Goal: Transaction & Acquisition: Purchase product/service

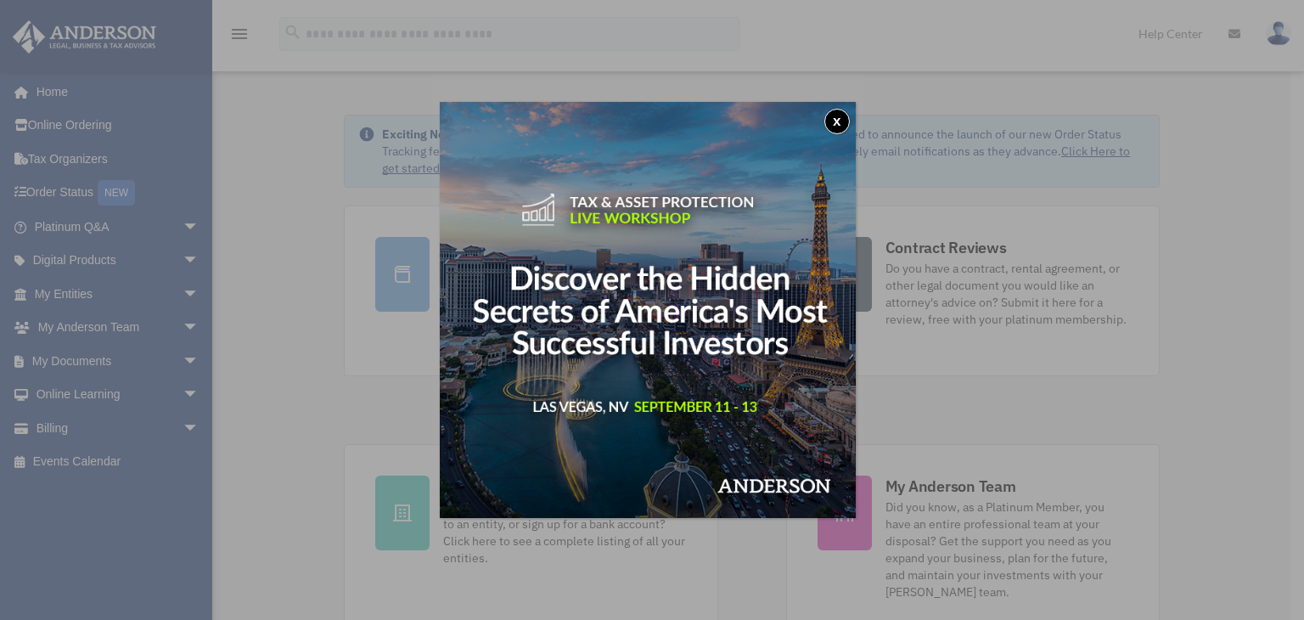
click at [48, 425] on div "x" at bounding box center [652, 310] width 1304 height 620
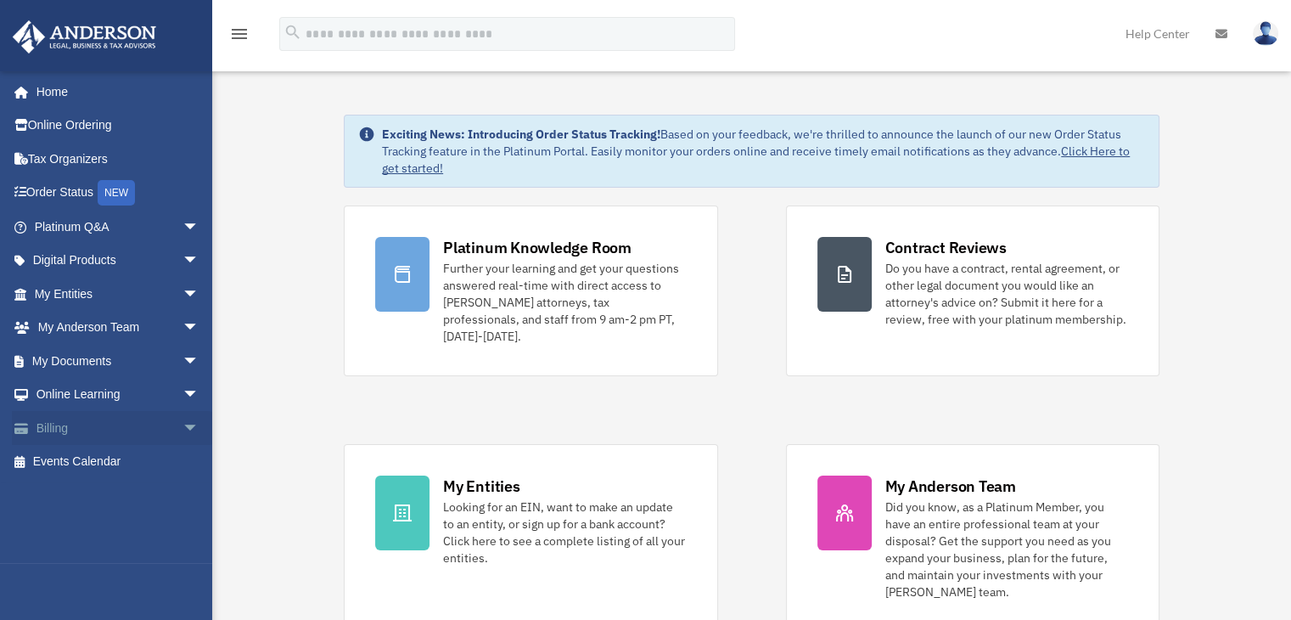
click at [183, 428] on span "arrow_drop_down" at bounding box center [200, 428] width 34 height 35
click at [183, 428] on span "arrow_drop_up" at bounding box center [200, 428] width 34 height 35
click at [183, 426] on span "arrow_drop_down" at bounding box center [200, 428] width 34 height 35
click at [183, 426] on span "arrow_drop_up" at bounding box center [200, 428] width 34 height 35
click at [183, 426] on span "arrow_drop_down" at bounding box center [200, 428] width 34 height 35
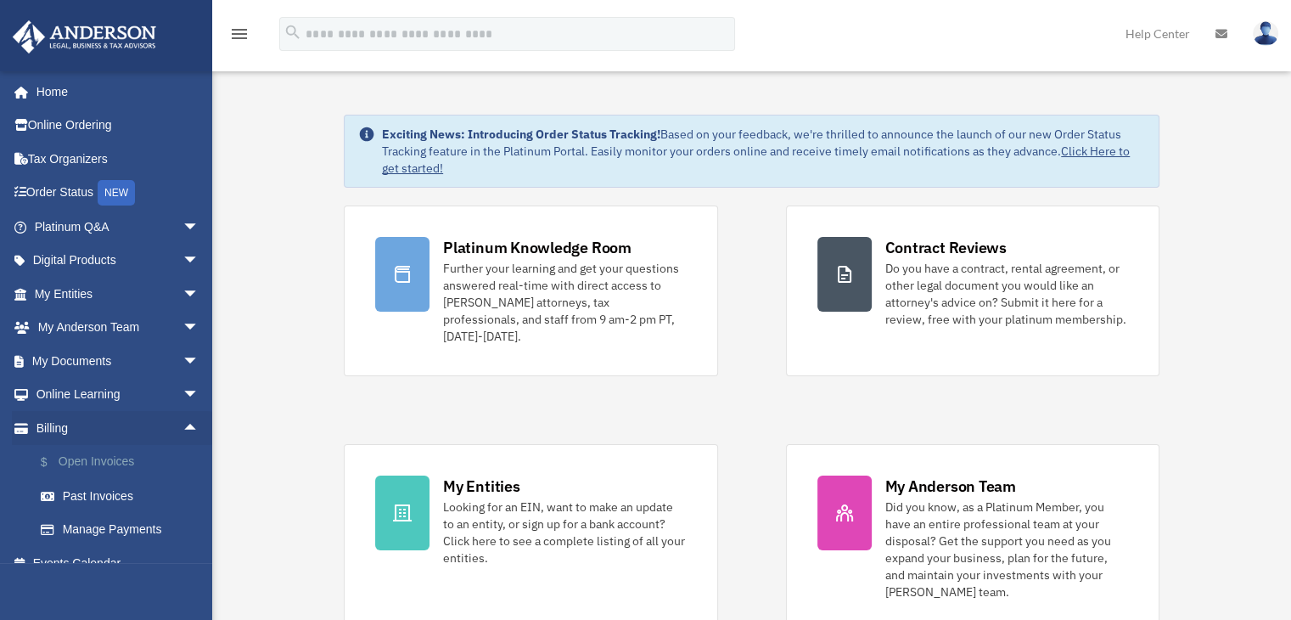
click at [100, 453] on link "$ Open Invoices" at bounding box center [124, 462] width 201 height 35
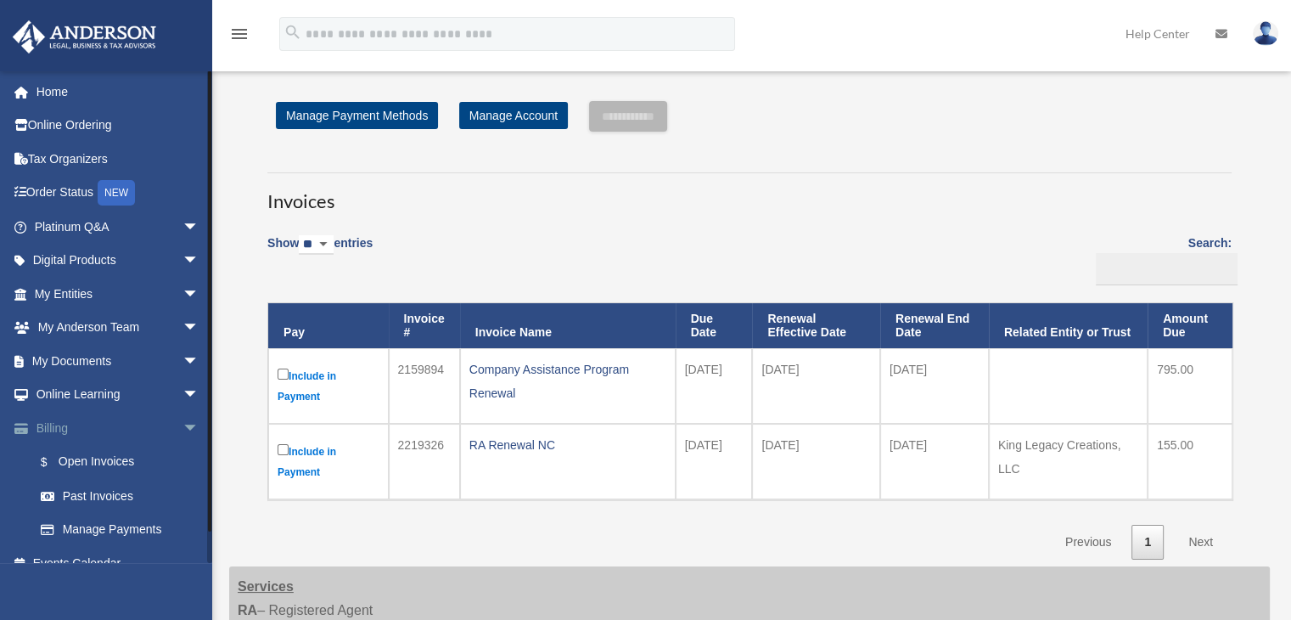
click at [82, 430] on link "Billing arrow_drop_down" at bounding box center [118, 428] width 213 height 34
click at [273, 375] on td "Include in Payment" at bounding box center [328, 386] width 121 height 76
click at [891, 193] on h3 "Invoices" at bounding box center [749, 193] width 965 height 42
click at [621, 120] on input "**********" at bounding box center [628, 116] width 78 height 31
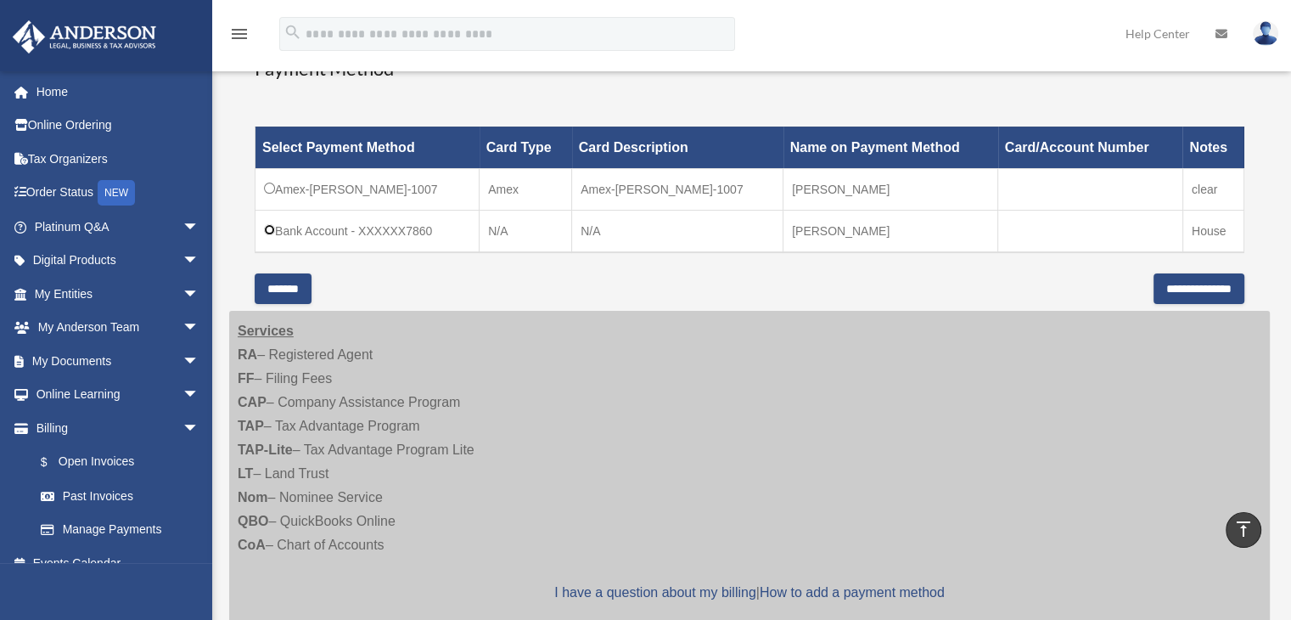
scroll to position [447, 0]
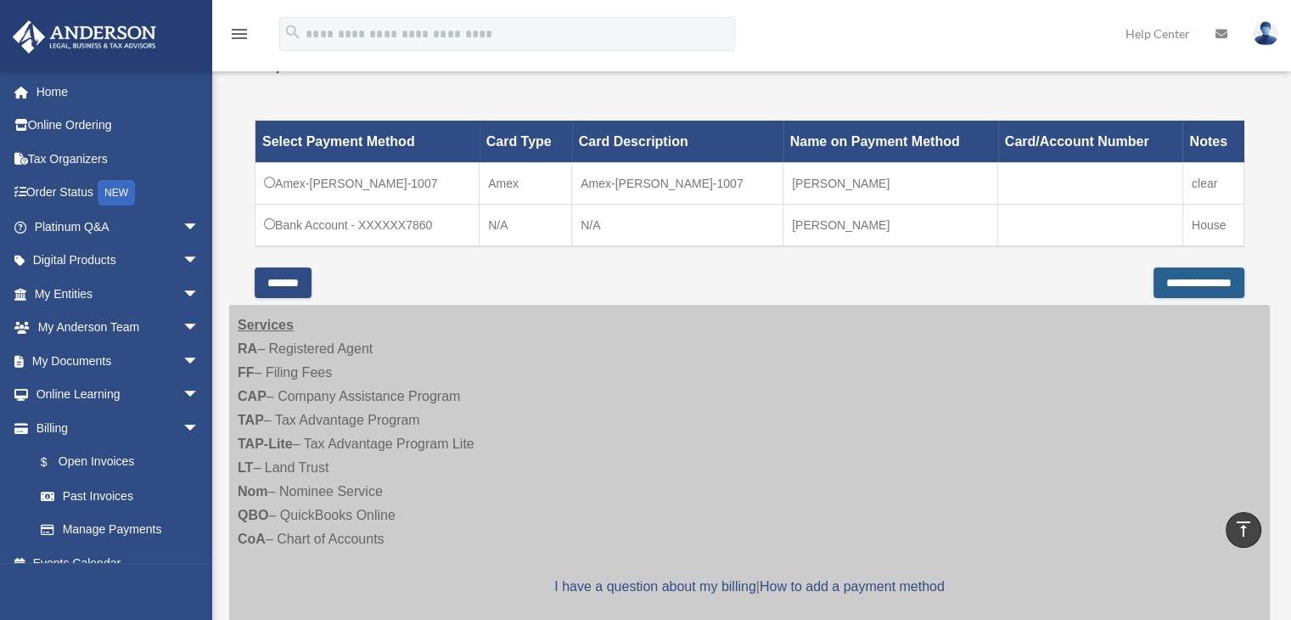
click at [1208, 282] on input "**********" at bounding box center [1199, 282] width 91 height 31
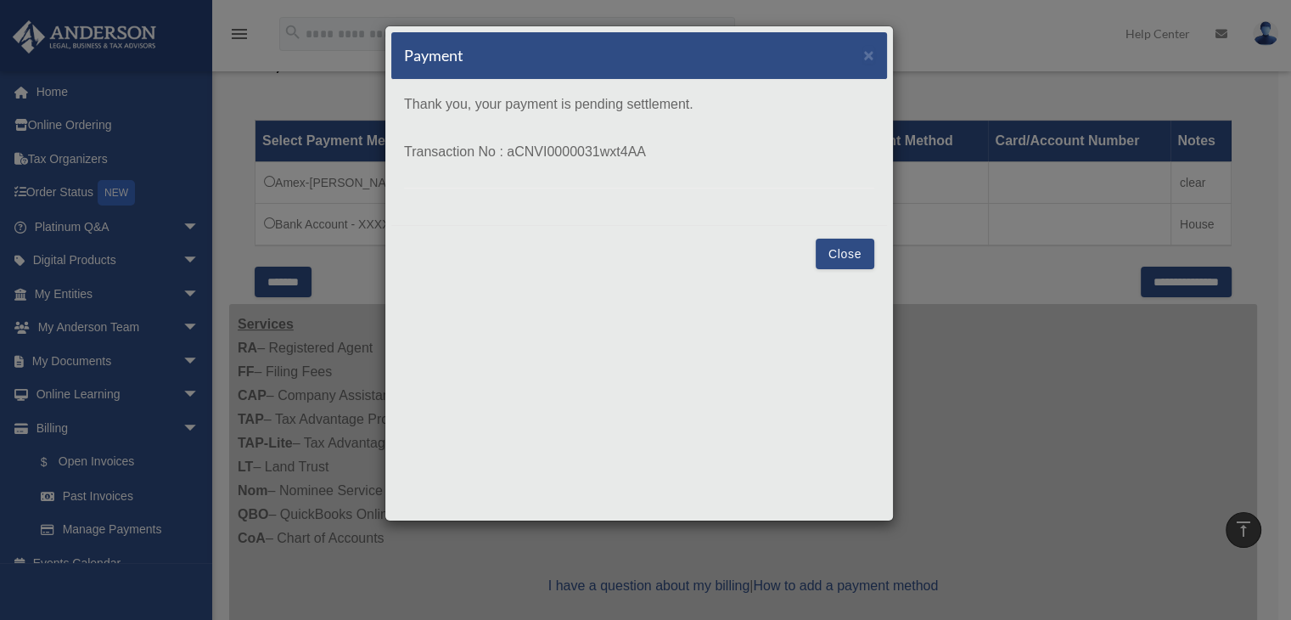
scroll to position [447, 0]
click at [847, 252] on button "Close" at bounding box center [845, 254] width 59 height 31
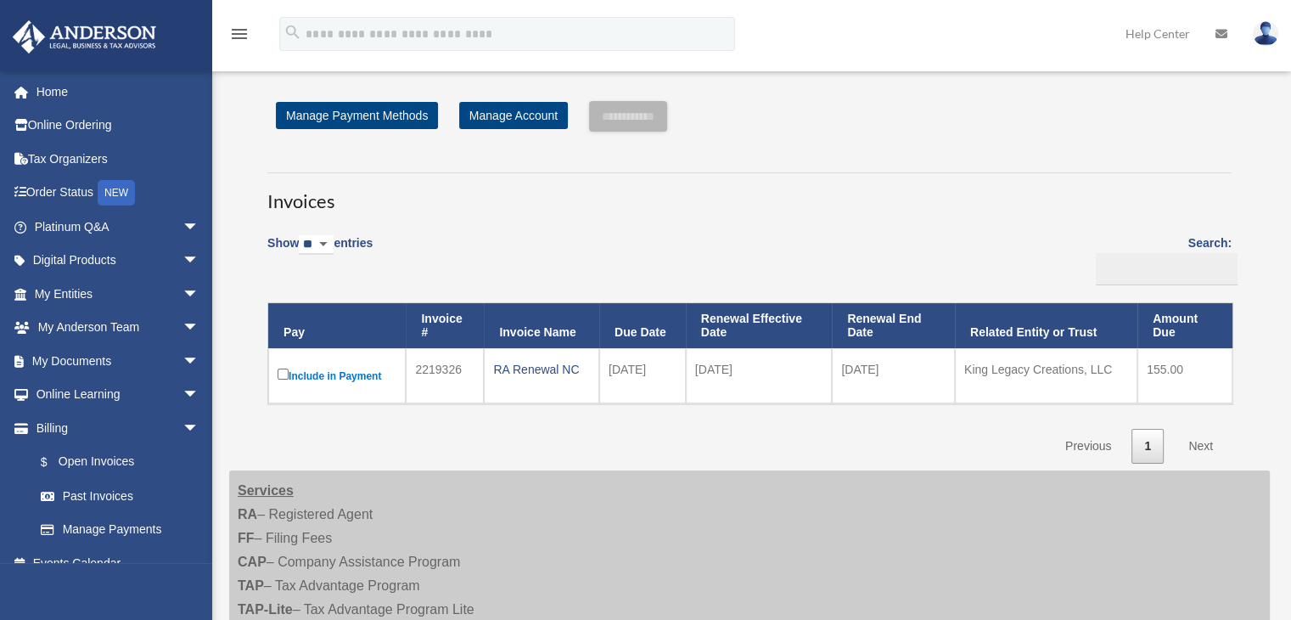
click at [1236, 233] on div "Invoices Show ** ** ** *** entries Search: Pay Invoice # Invoice Name Due Date …" at bounding box center [750, 310] width 990 height 306
click at [1260, 22] on img at bounding box center [1265, 33] width 25 height 25
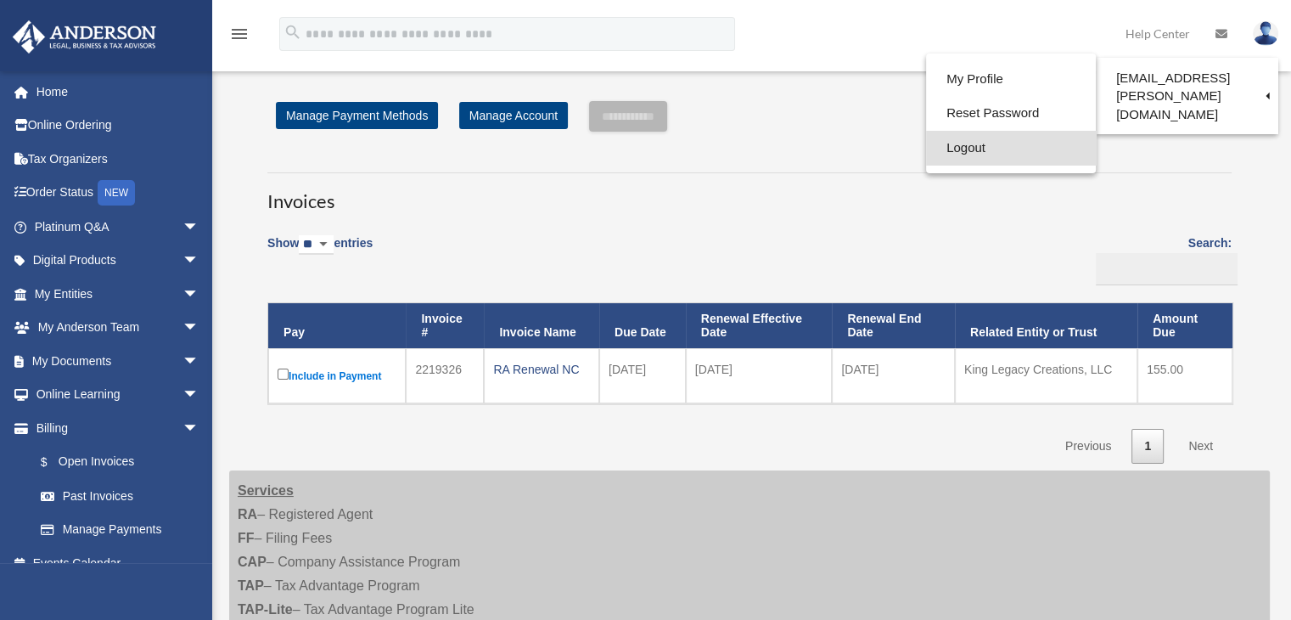
click at [950, 160] on link "Logout" at bounding box center [1011, 148] width 170 height 35
